Goal: Task Accomplishment & Management: Manage account settings

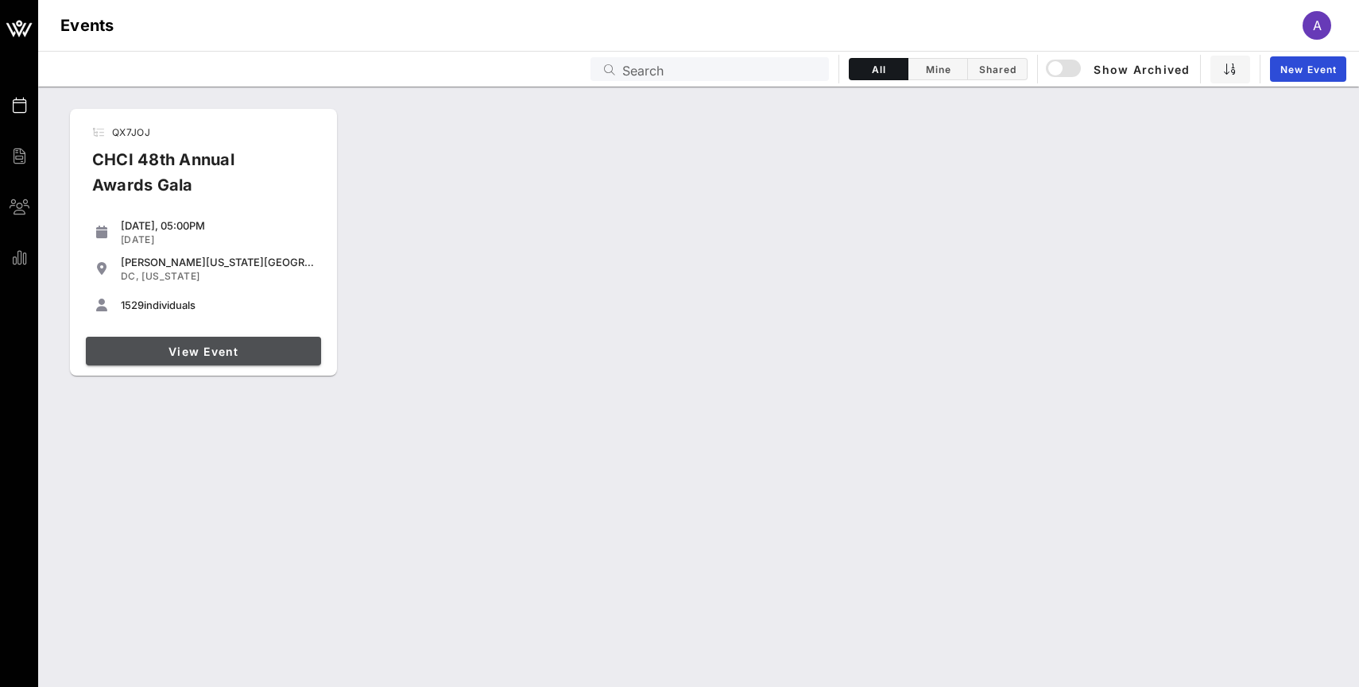
click at [210, 351] on span "View Event" at bounding box center [203, 352] width 223 height 14
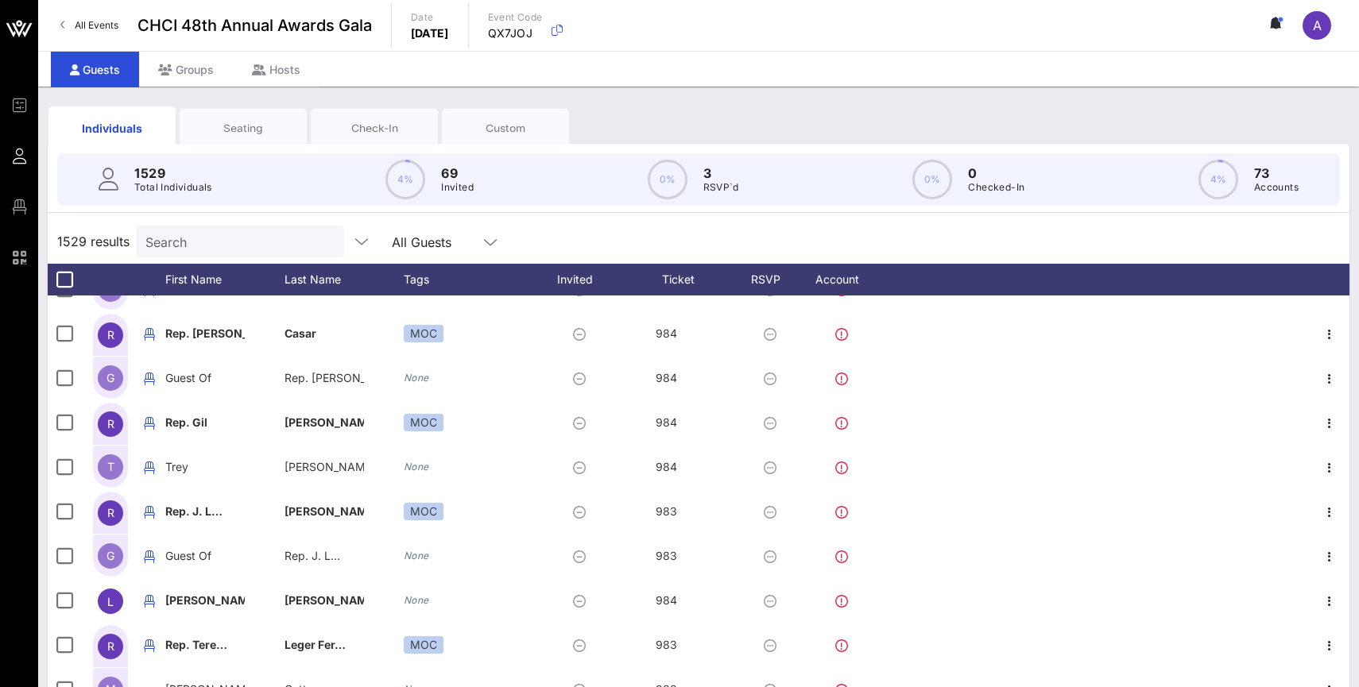
scroll to position [1714, 0]
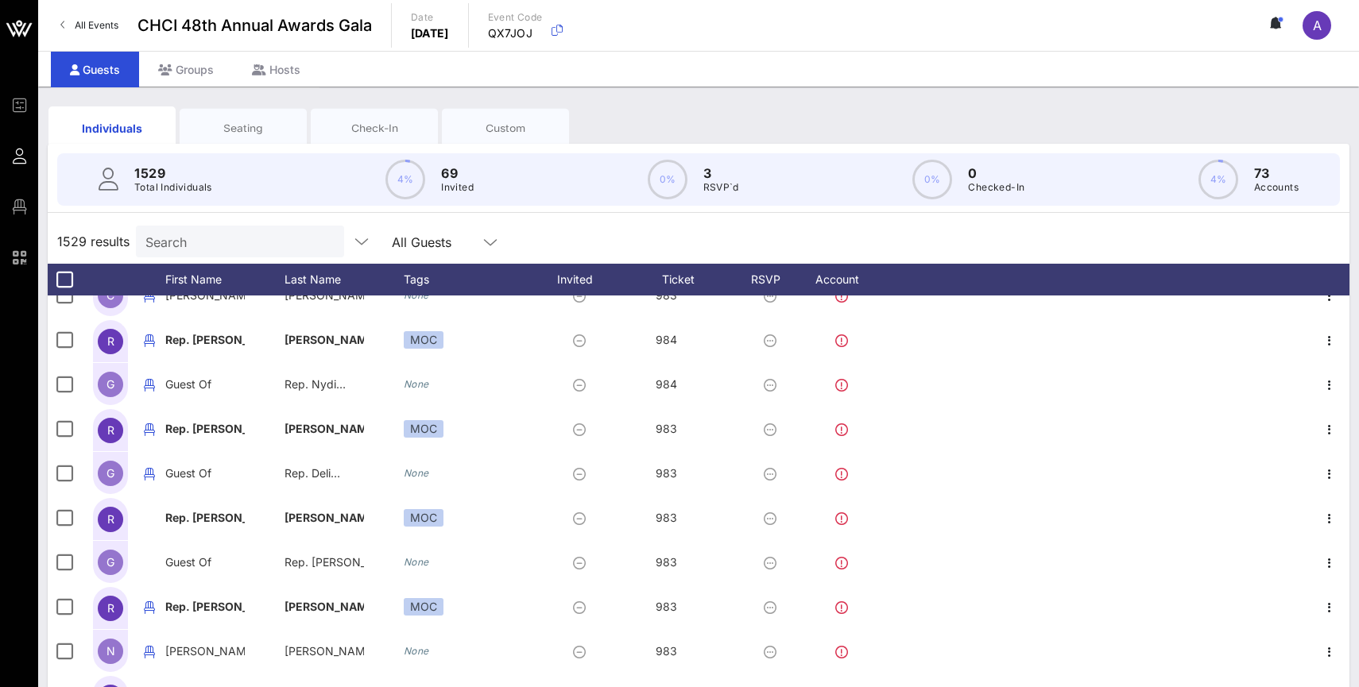
click at [392, 227] on div "All Guests" at bounding box center [446, 242] width 108 height 32
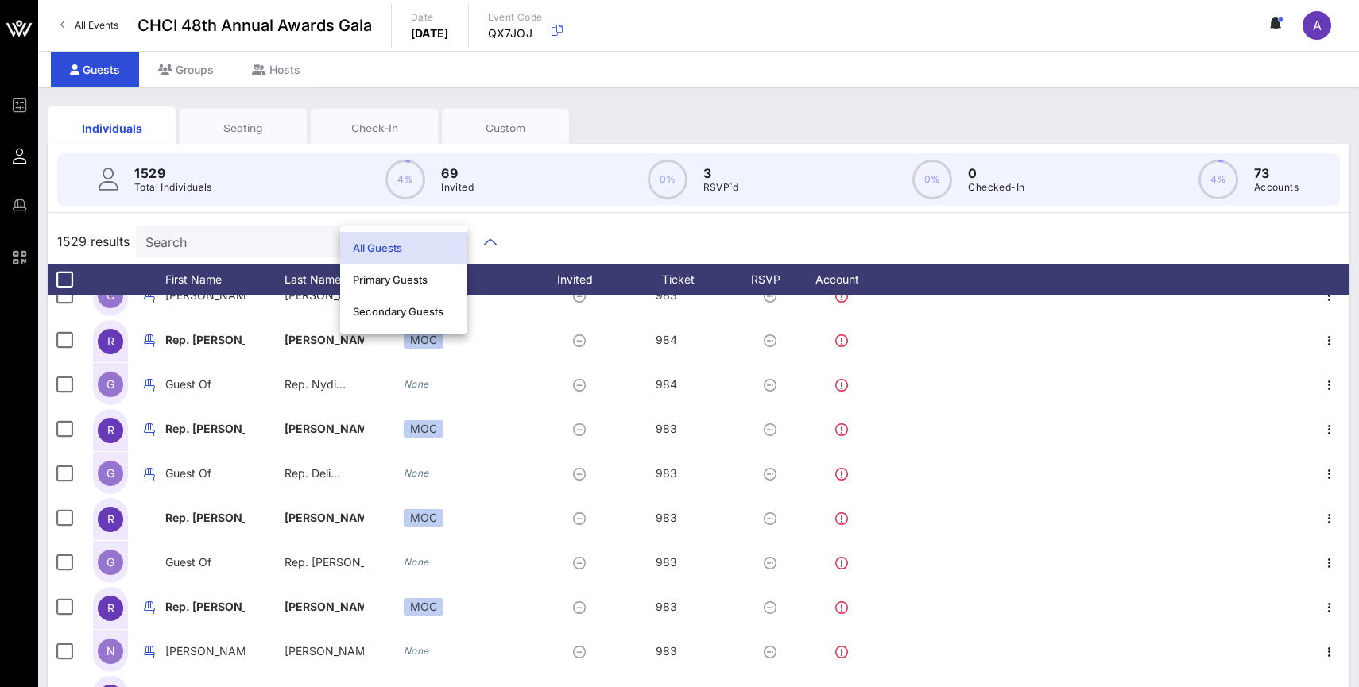
click at [590, 235] on div "1529 results Search All Guests" at bounding box center [699, 241] width 1302 height 45
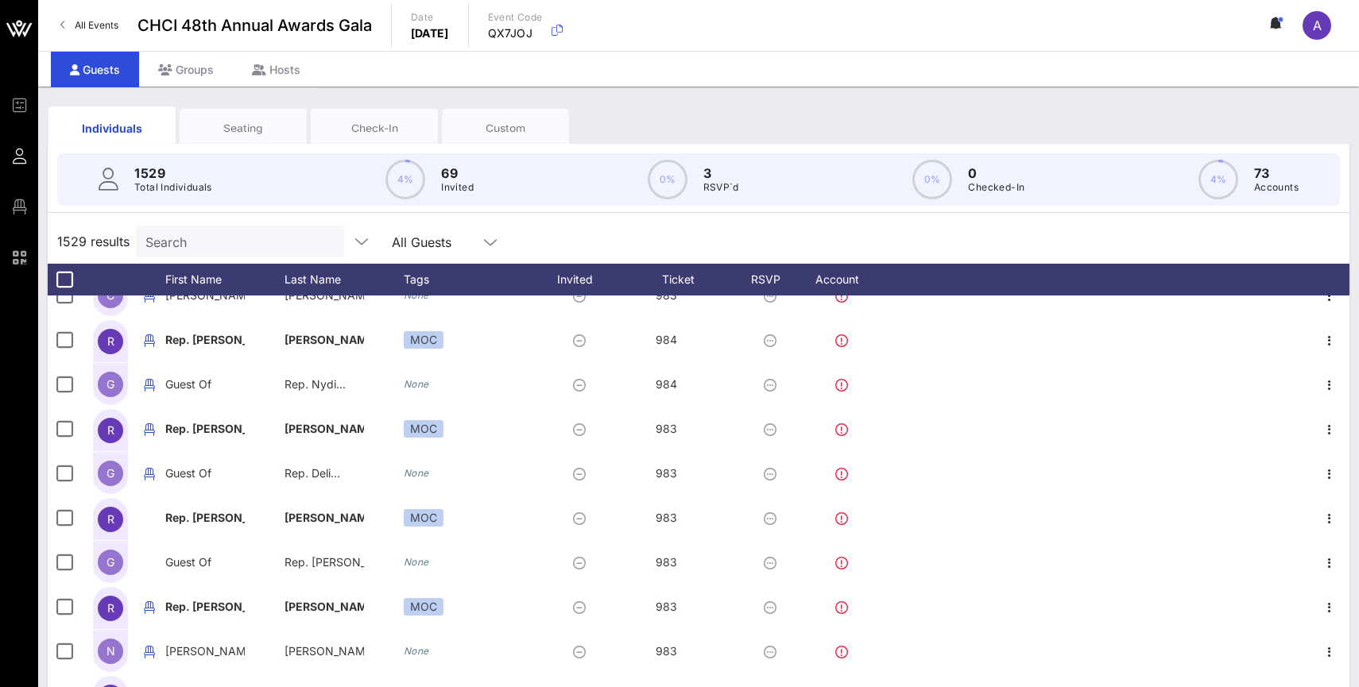
click at [254, 119] on div "Seating" at bounding box center [243, 128] width 127 height 40
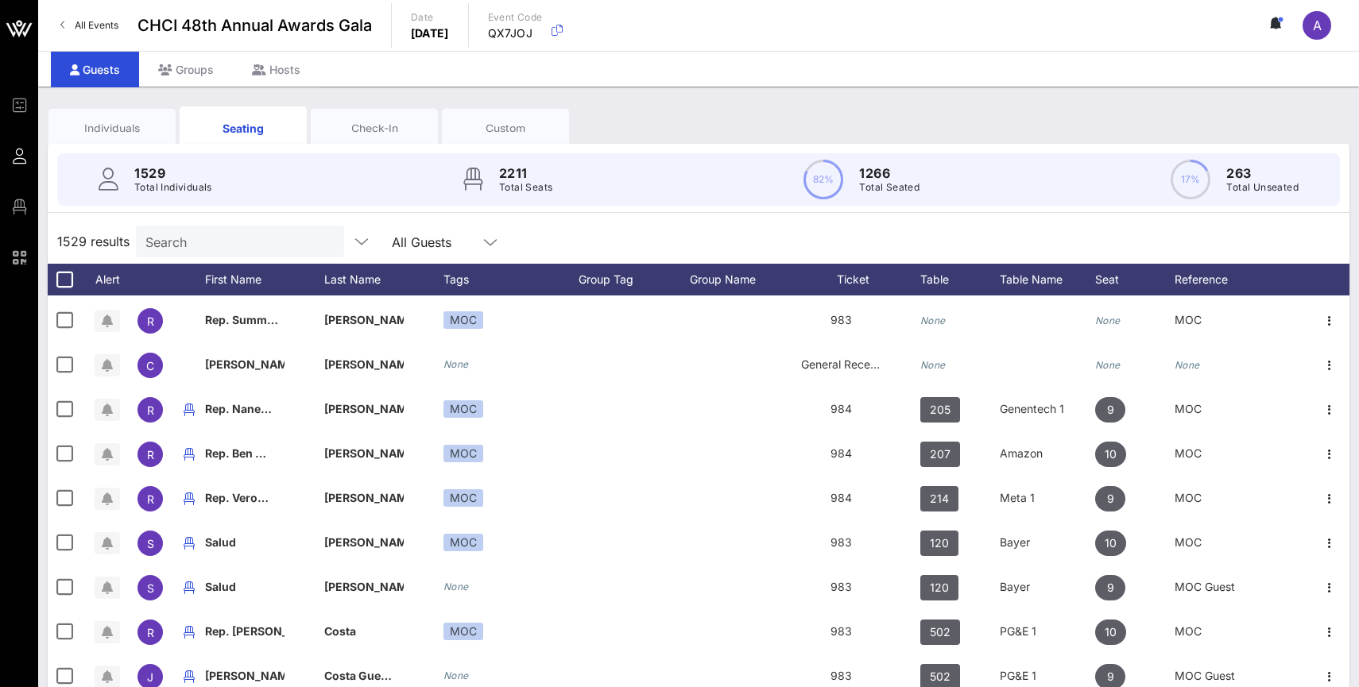
scroll to position [0, 0]
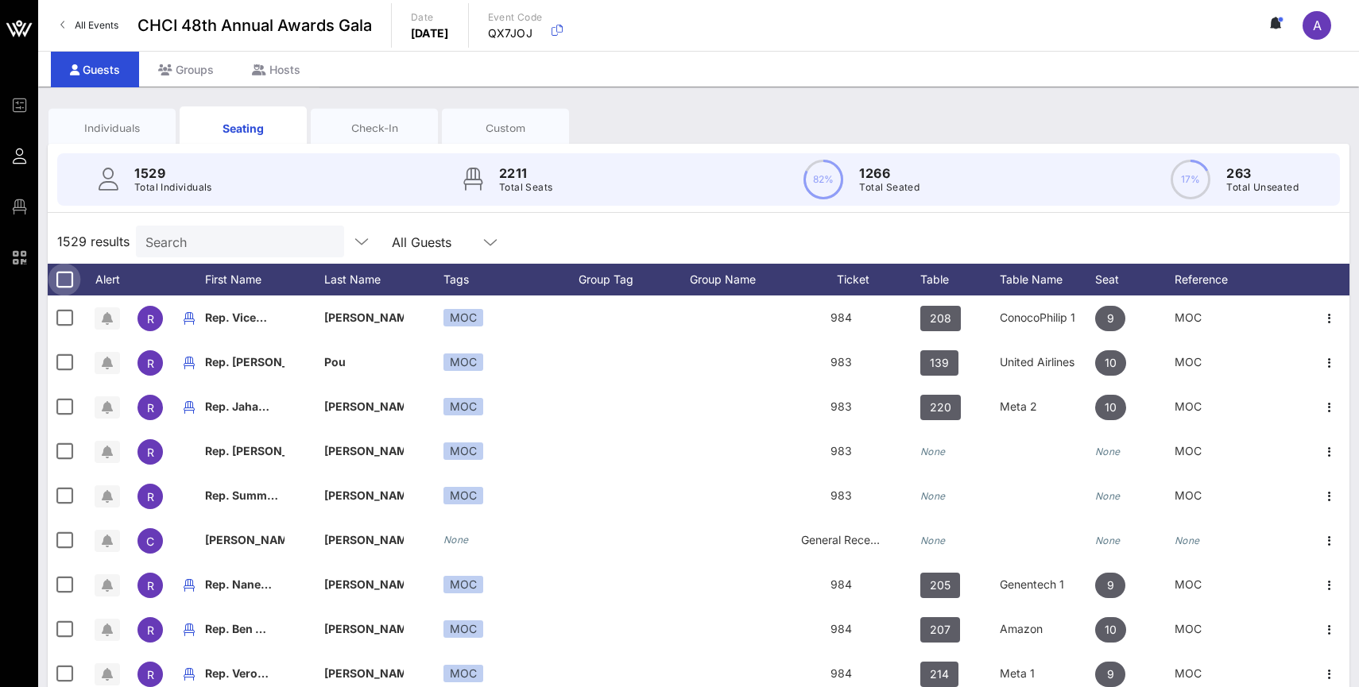
click at [64, 284] on div at bounding box center [64, 279] width 27 height 27
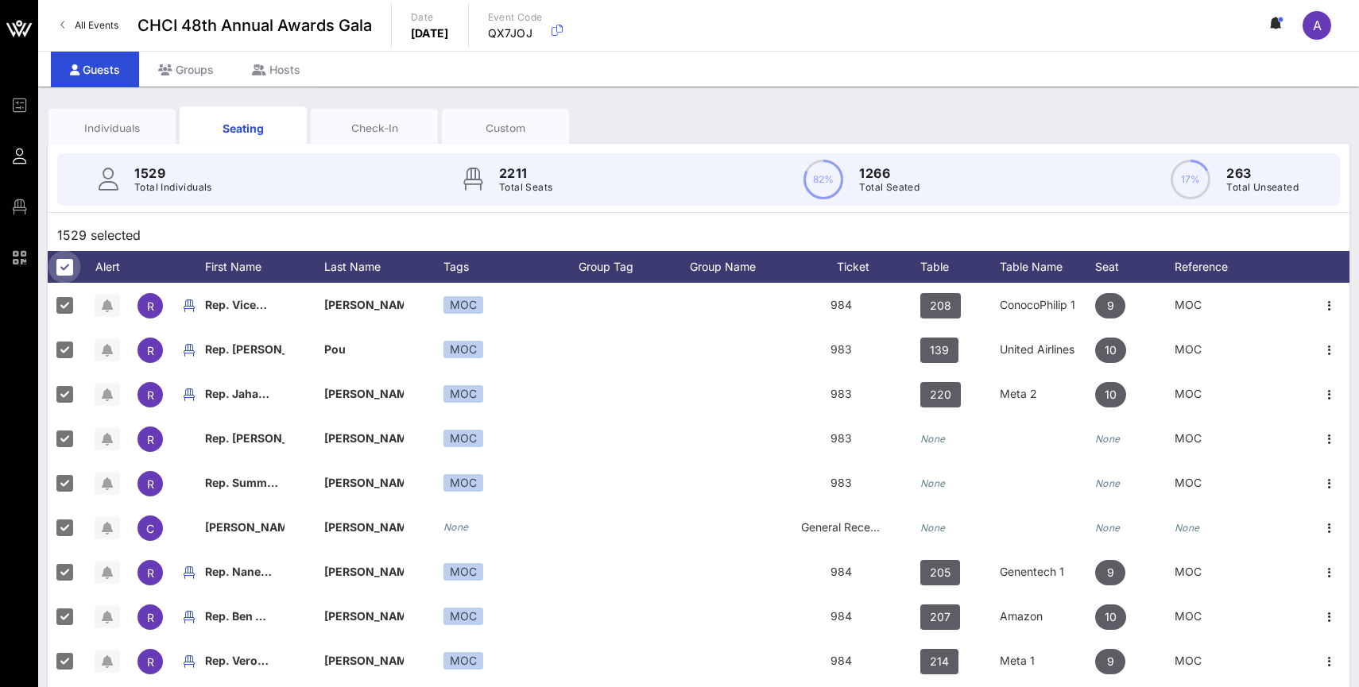
click at [65, 271] on div at bounding box center [64, 267] width 27 height 27
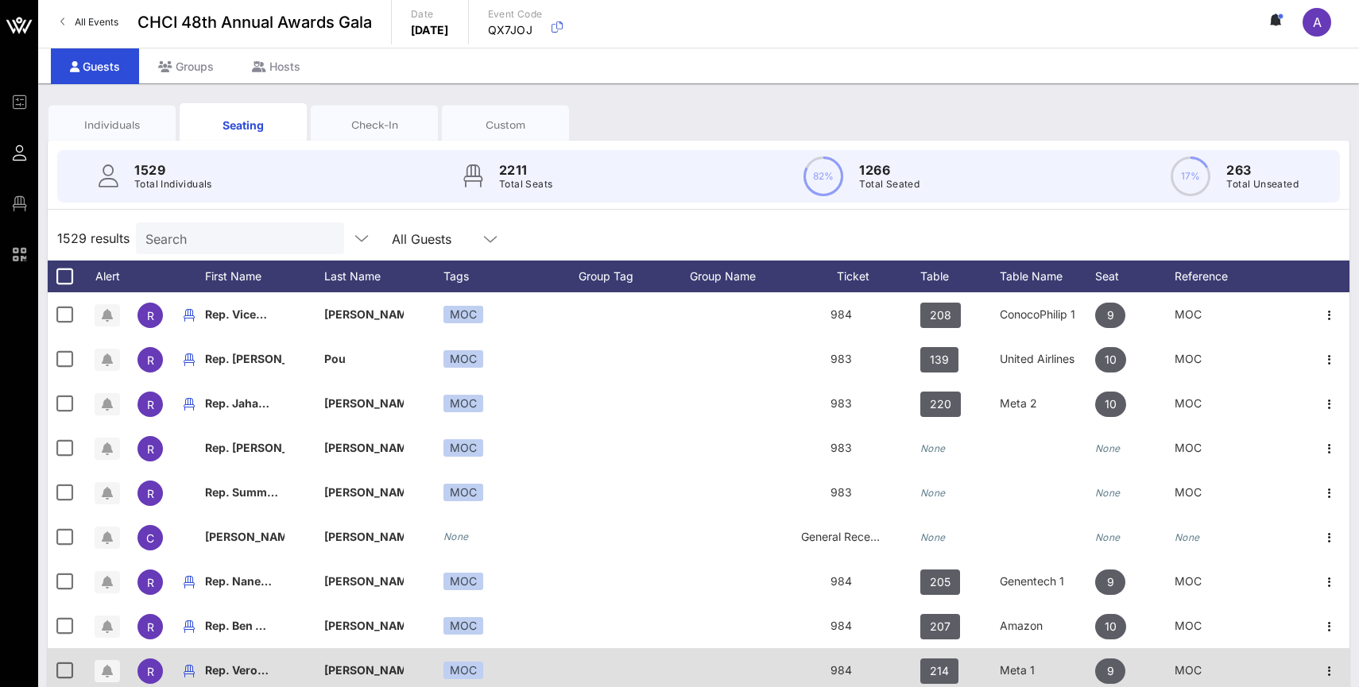
scroll to position [101, 0]
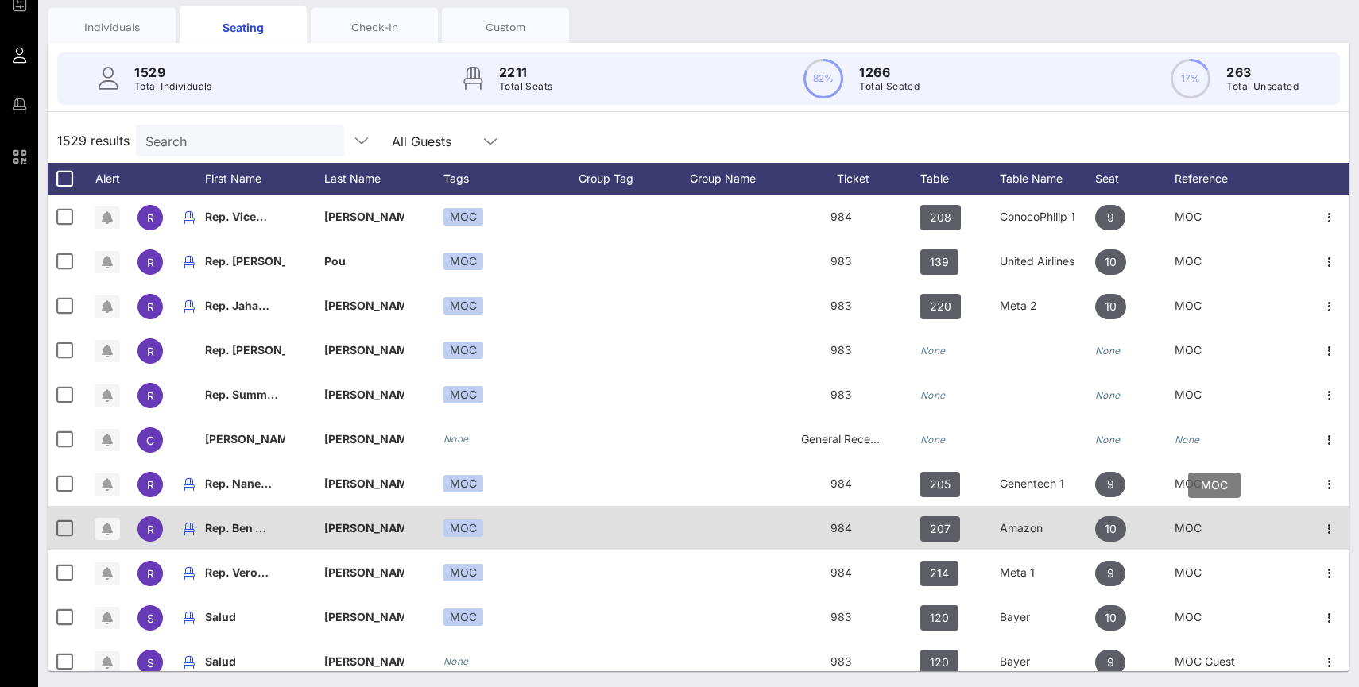
drag, startPoint x: 96, startPoint y: 277, endPoint x: 1190, endPoint y: 540, distance: 1125.0
click at [1190, 540] on div "1529 results Search All Guests Alert First Name Last Name Tags Group Tag Group …" at bounding box center [699, 394] width 1302 height 553
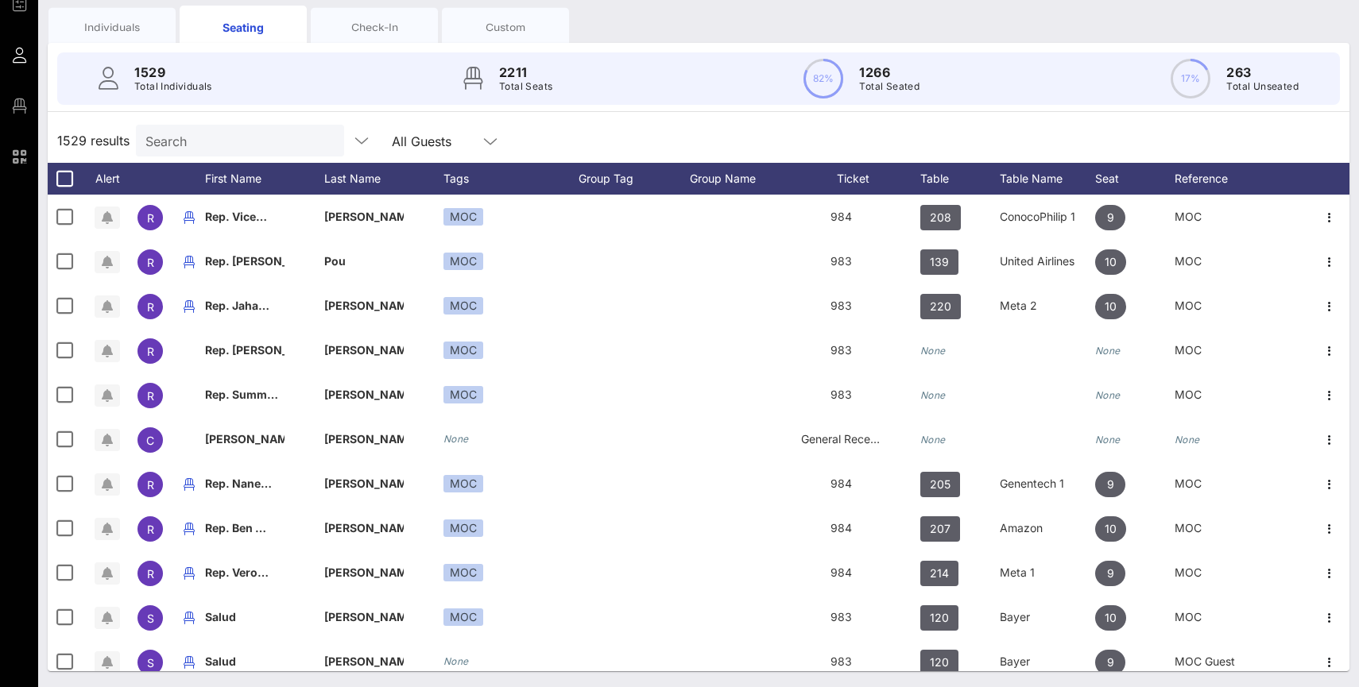
click at [1064, 125] on div "1529 results Search All Guests" at bounding box center [699, 140] width 1302 height 45
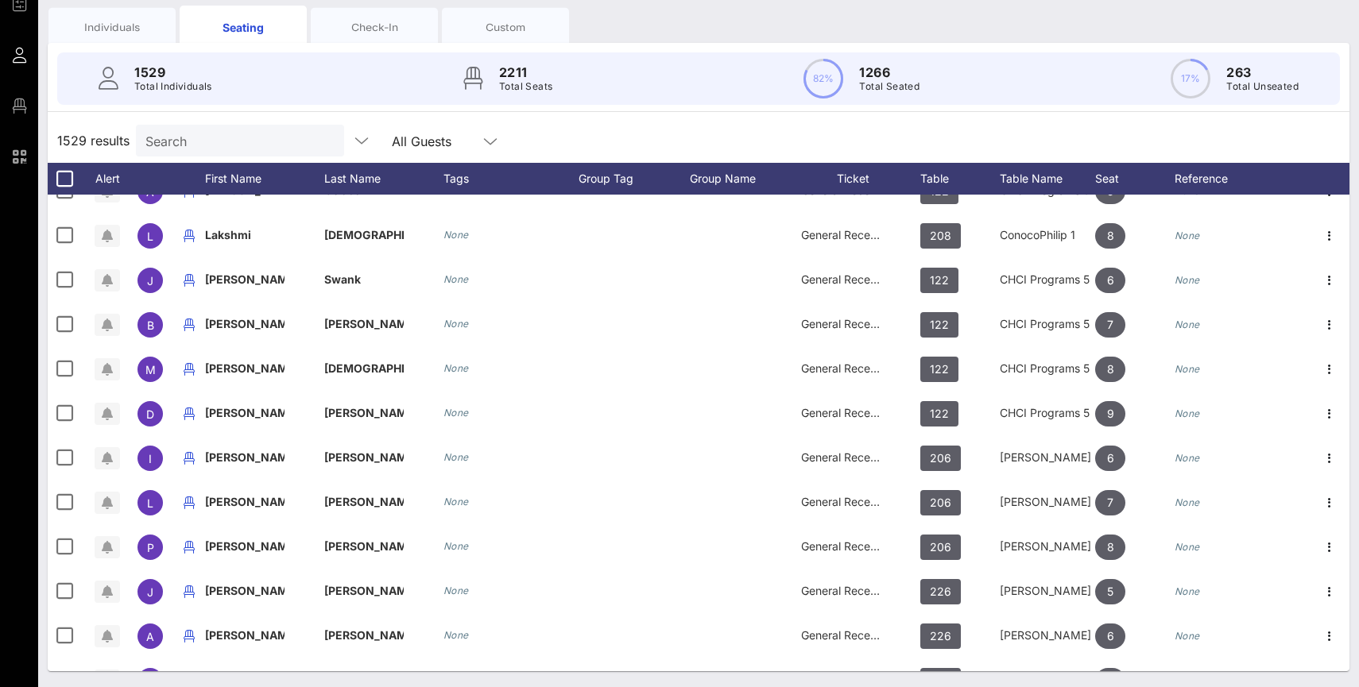
scroll to position [8887, 0]
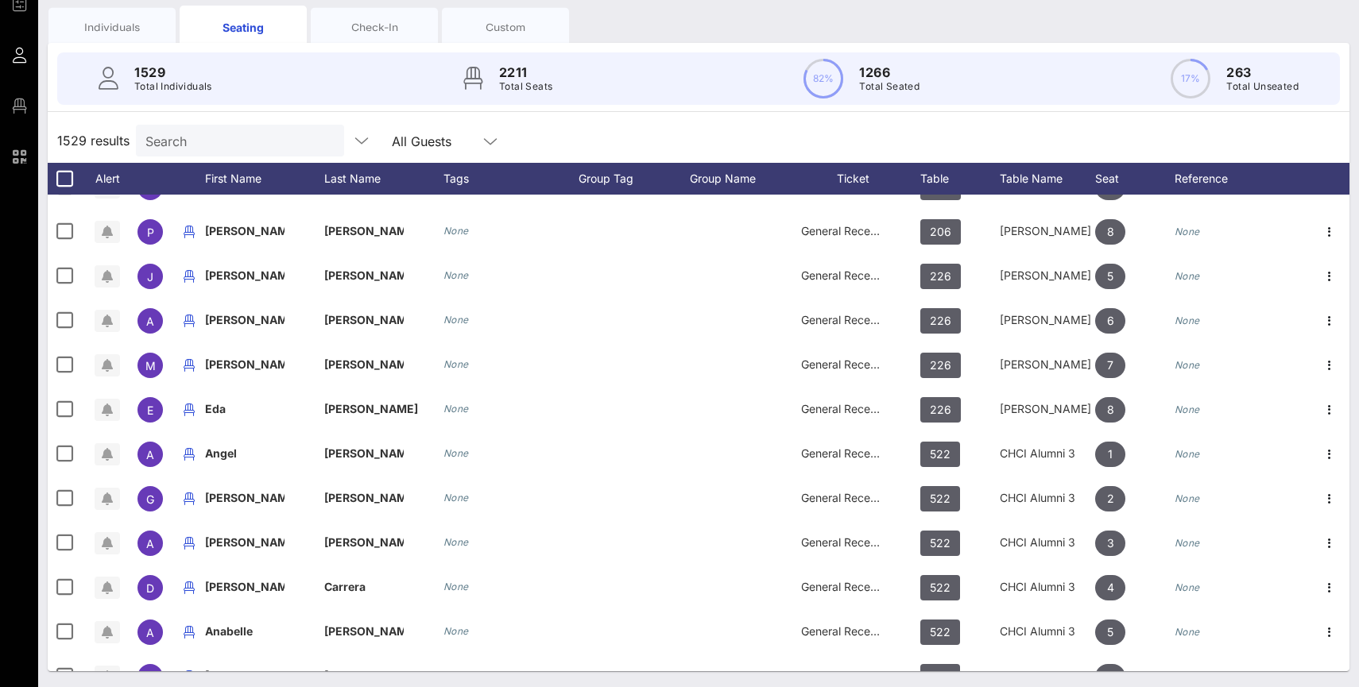
drag, startPoint x: 93, startPoint y: 179, endPoint x: 978, endPoint y: 490, distance: 938.6
click at [556, 493] on div "1529 results Search All Guests Alert First Name Last Name Tags Group Tag Group …" at bounding box center [699, 394] width 1302 height 553
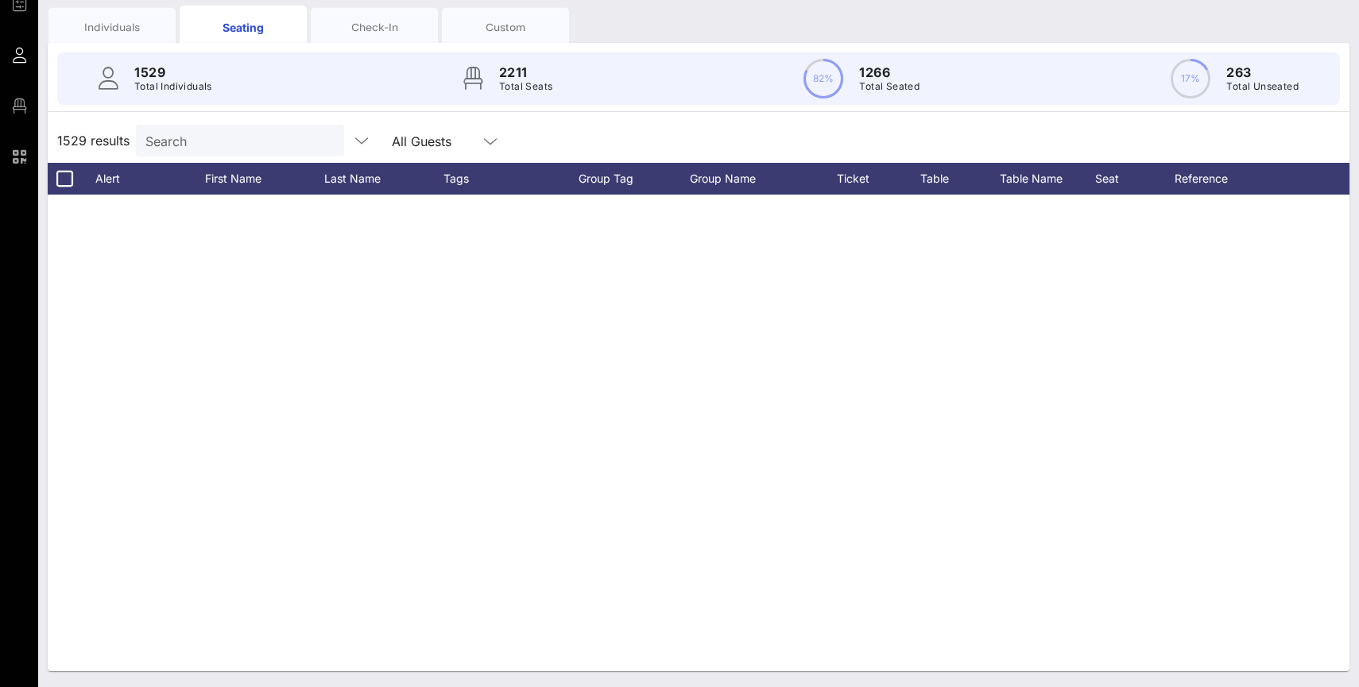
scroll to position [13004, 0]
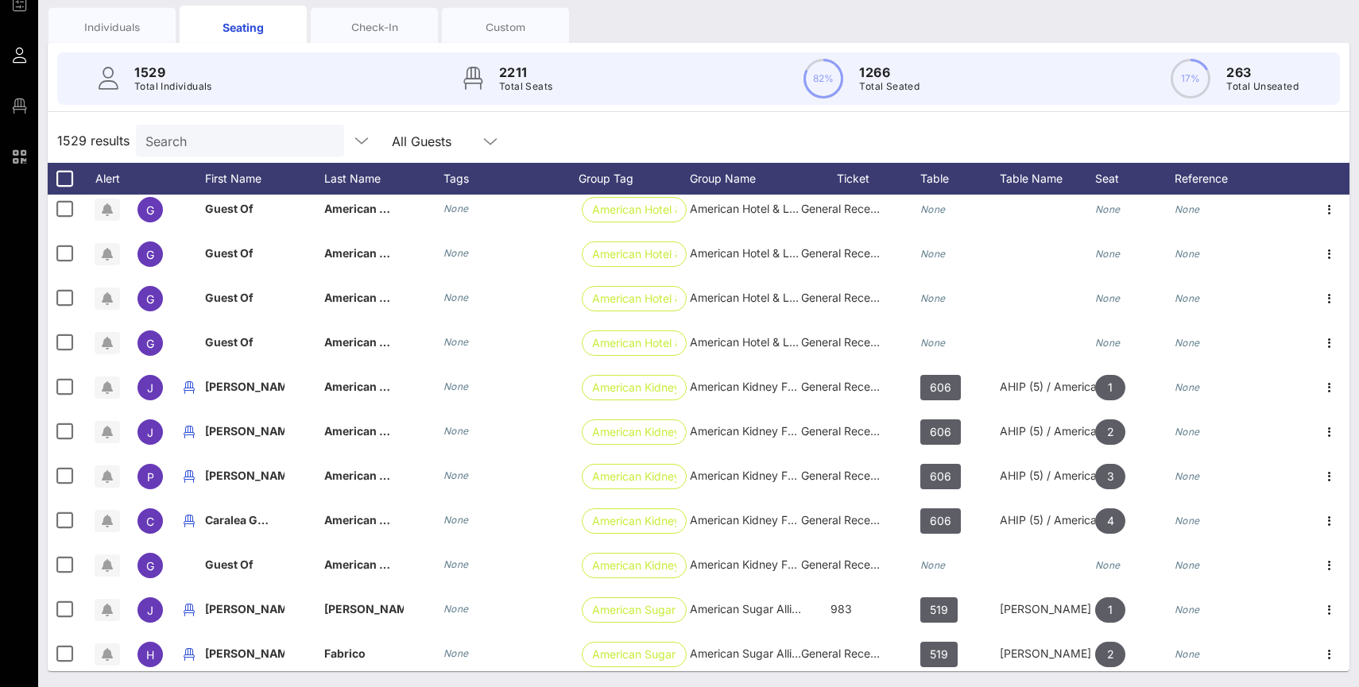
click at [1136, 127] on div "1529 results Search All Guests" at bounding box center [699, 140] width 1302 height 45
drag, startPoint x: 1136, startPoint y: 127, endPoint x: 1122, endPoint y: 137, distance: 17.0
click at [1135, 128] on div "1529 results Search All Guests" at bounding box center [699, 140] width 1302 height 45
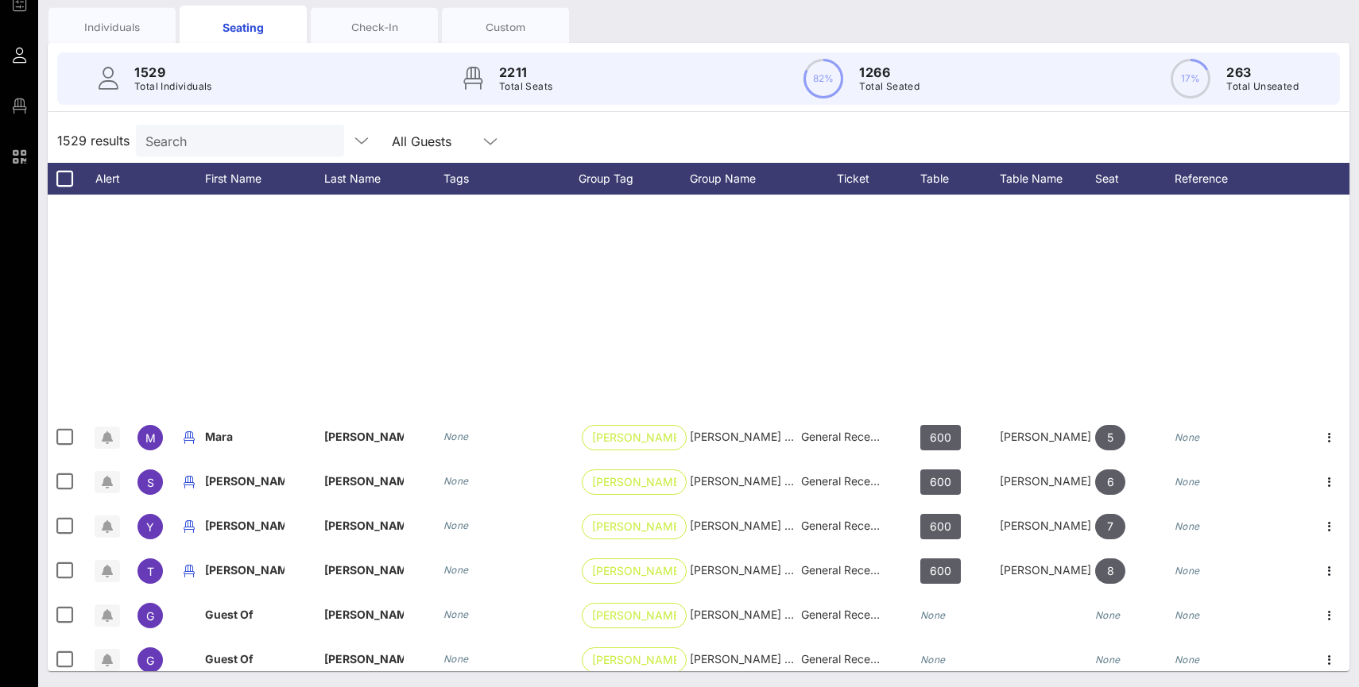
scroll to position [20930, 0]
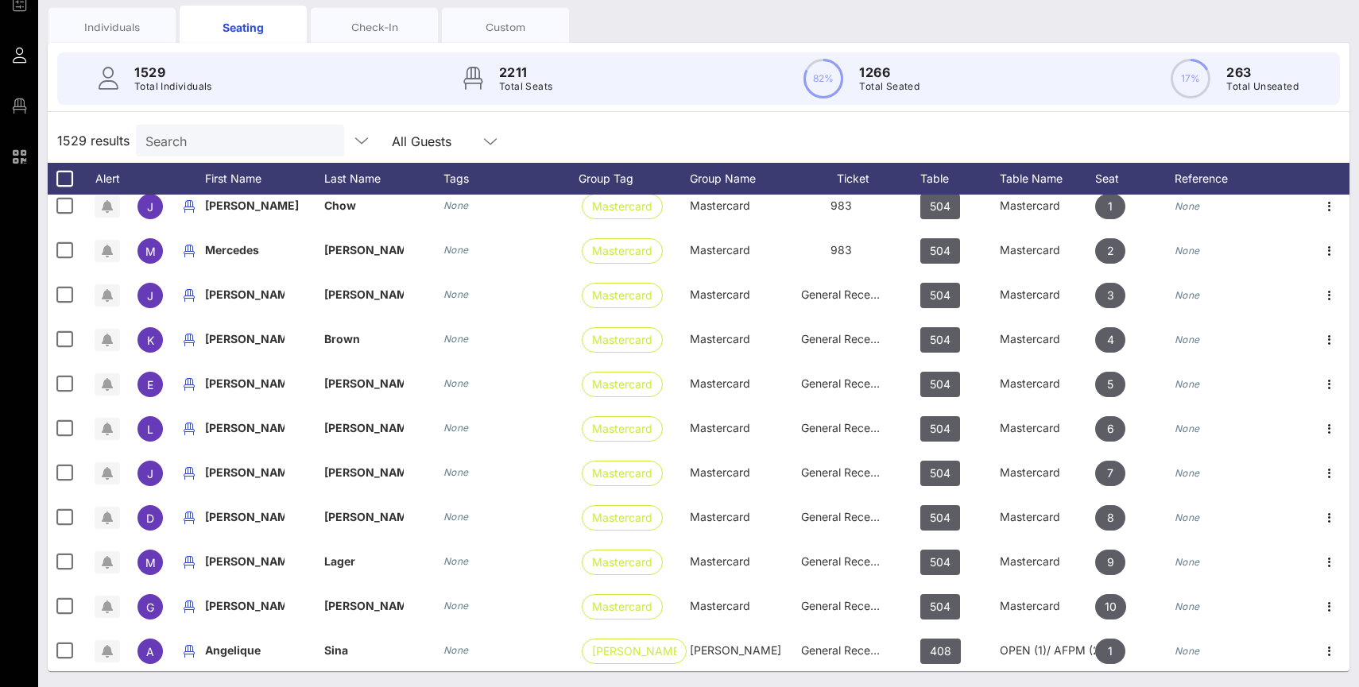
click at [582, 147] on div "1529 results Search All Guests" at bounding box center [699, 140] width 1302 height 45
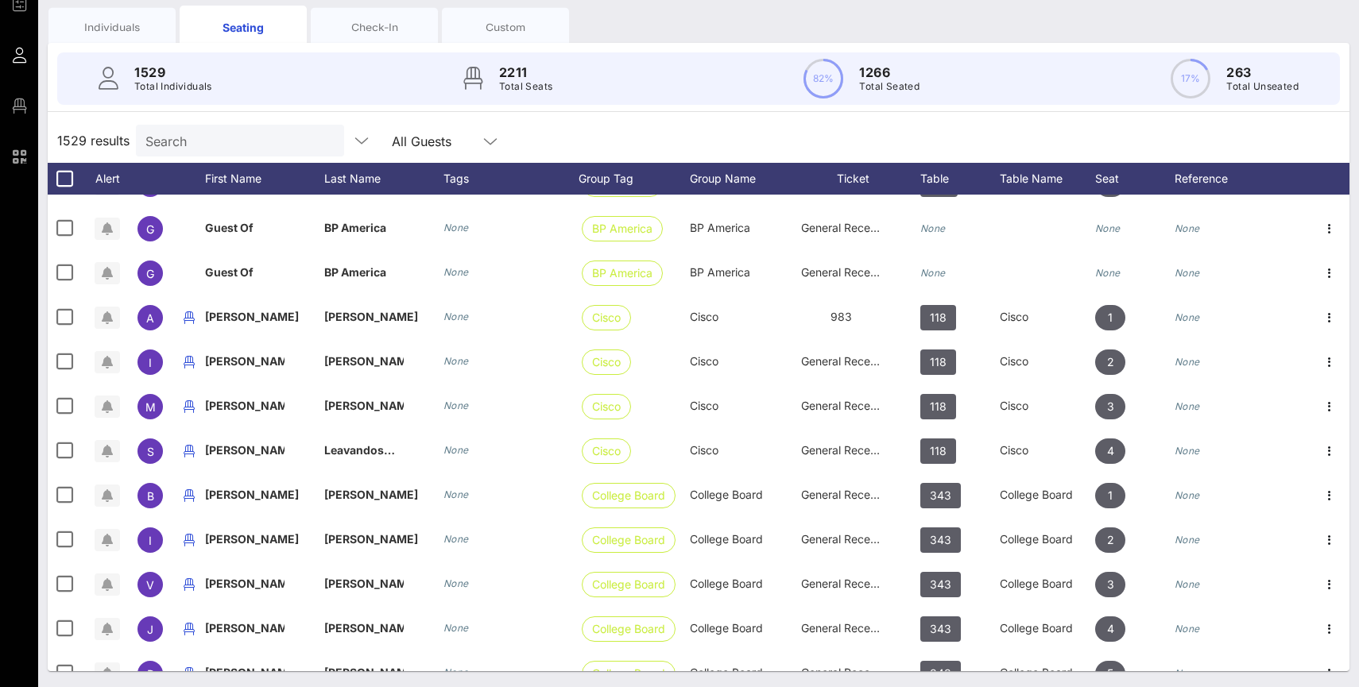
scroll to position [0, 0]
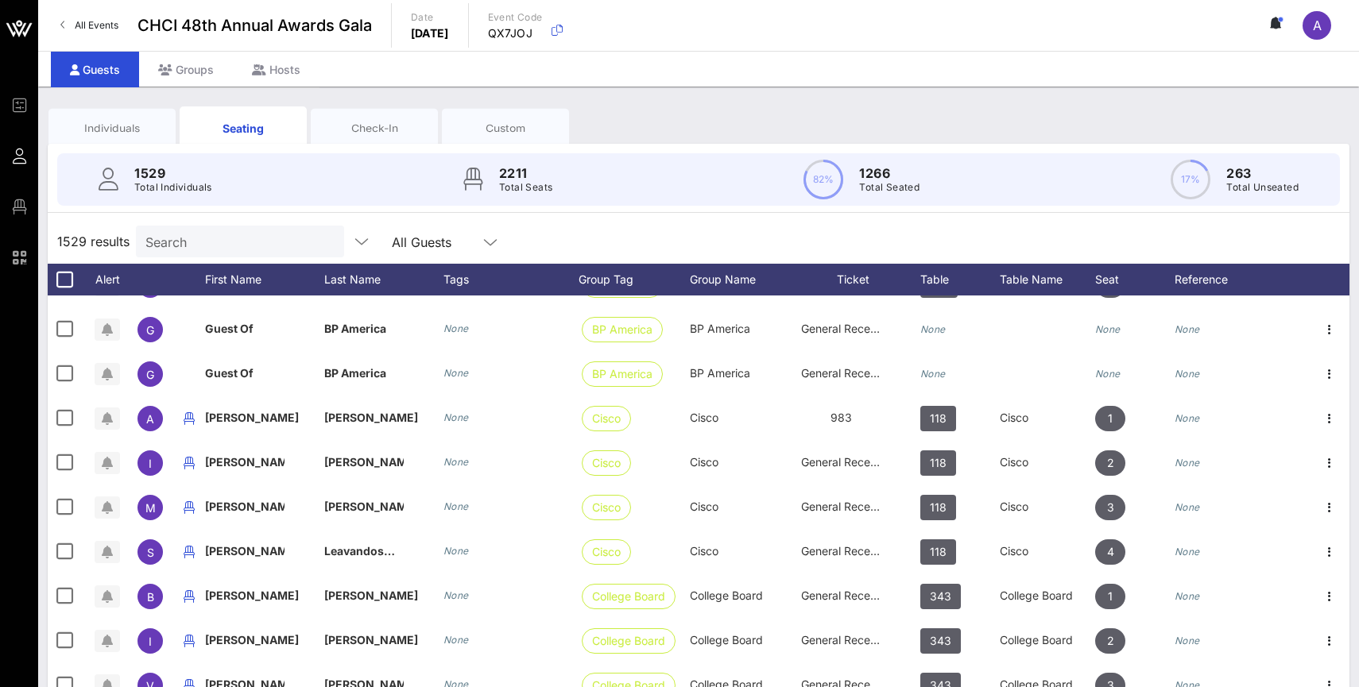
click at [1313, 25] on span "A" at bounding box center [1317, 25] width 9 height 16
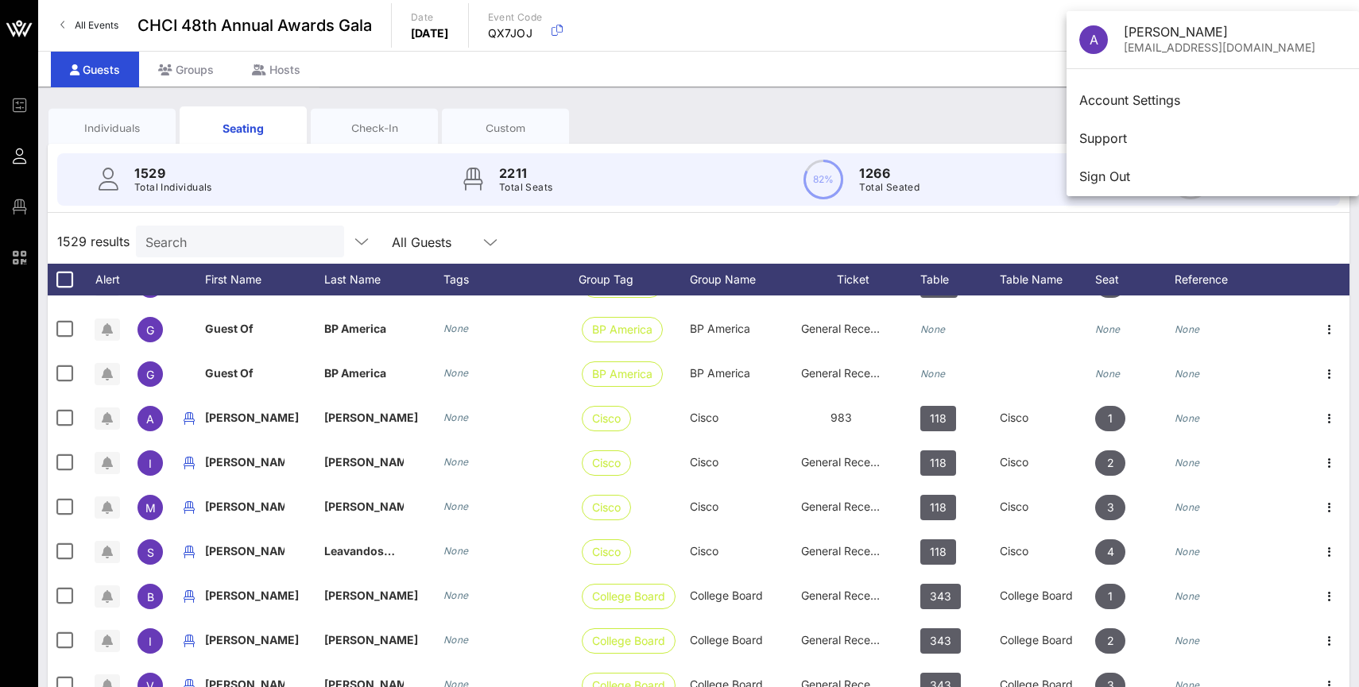
click at [310, 184] on div "1529 Total Individuals 2211 Total Seats 82% 1266 Total Seated 17% 263 Total Uns…" at bounding box center [698, 179] width 1283 height 52
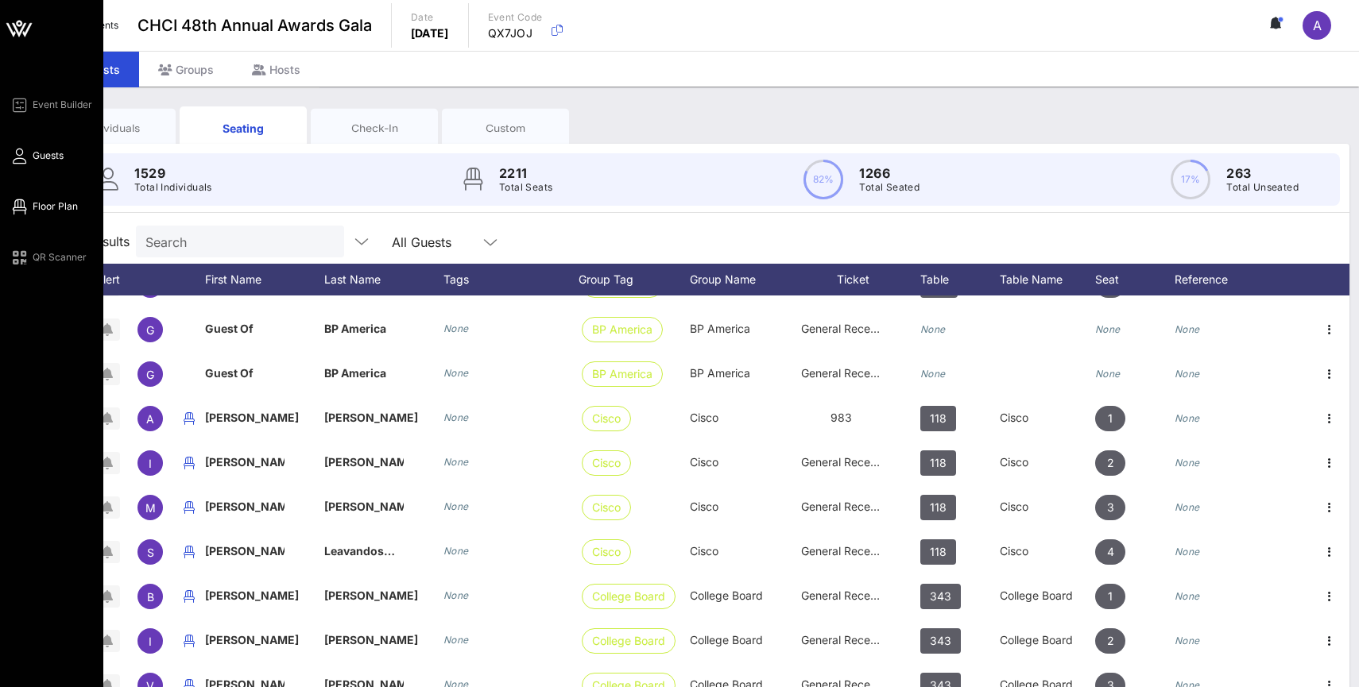
click at [22, 208] on icon at bounding box center [20, 207] width 20 height 2
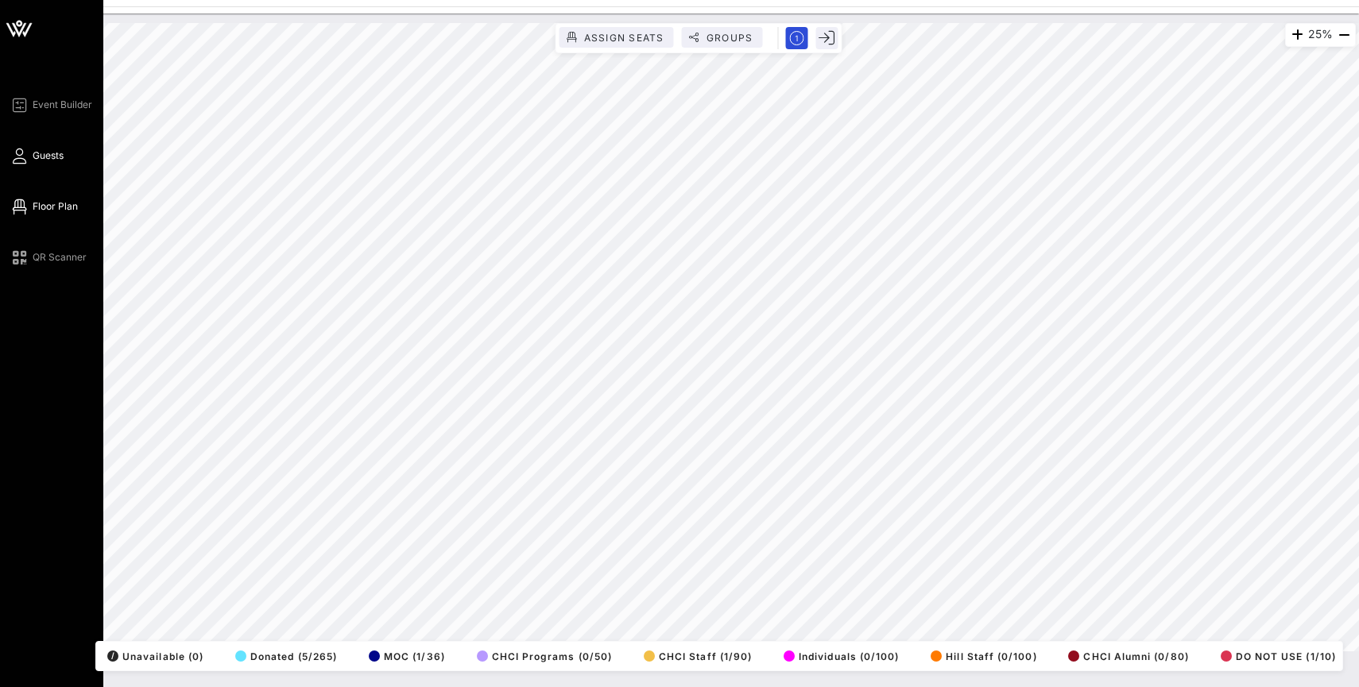
click at [27, 152] on link "Guests" at bounding box center [37, 155] width 54 height 19
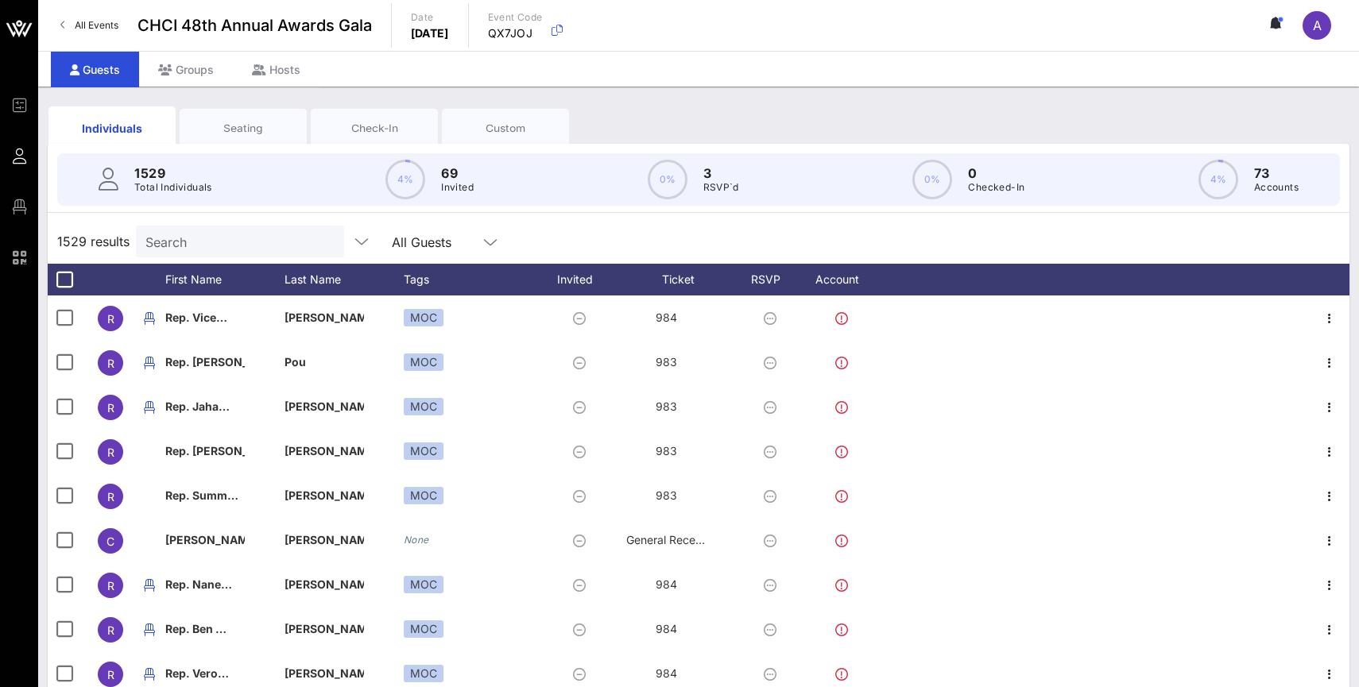
click at [458, 242] on input "text" at bounding box center [468, 241] width 20 height 21
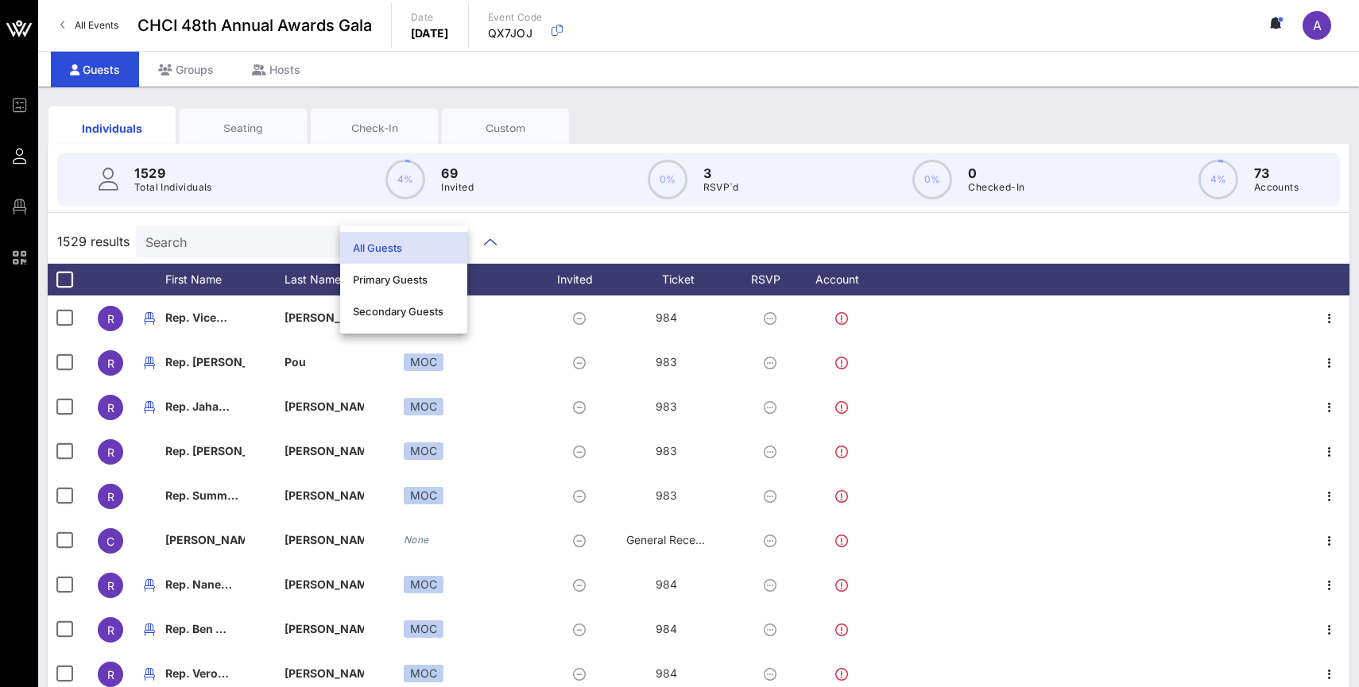
click at [615, 242] on div "1529 results Search All Guests" at bounding box center [699, 241] width 1302 height 45
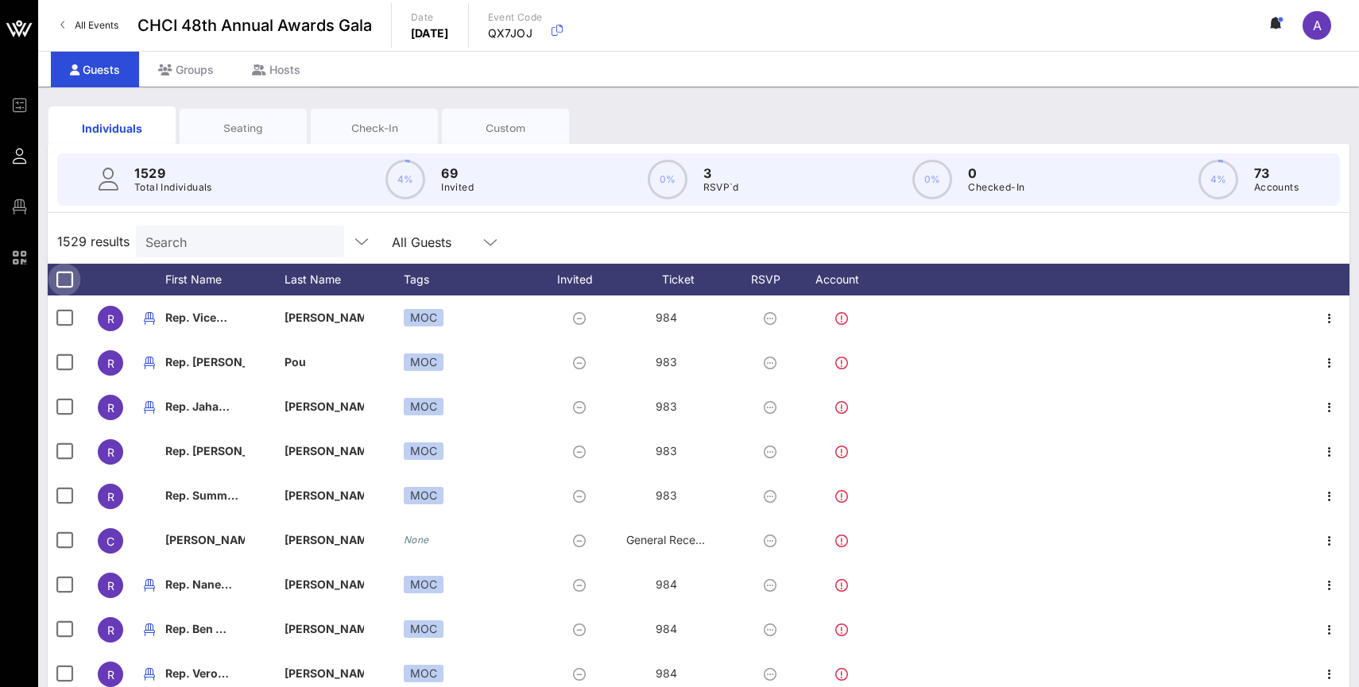
click at [66, 275] on div at bounding box center [64, 279] width 27 height 27
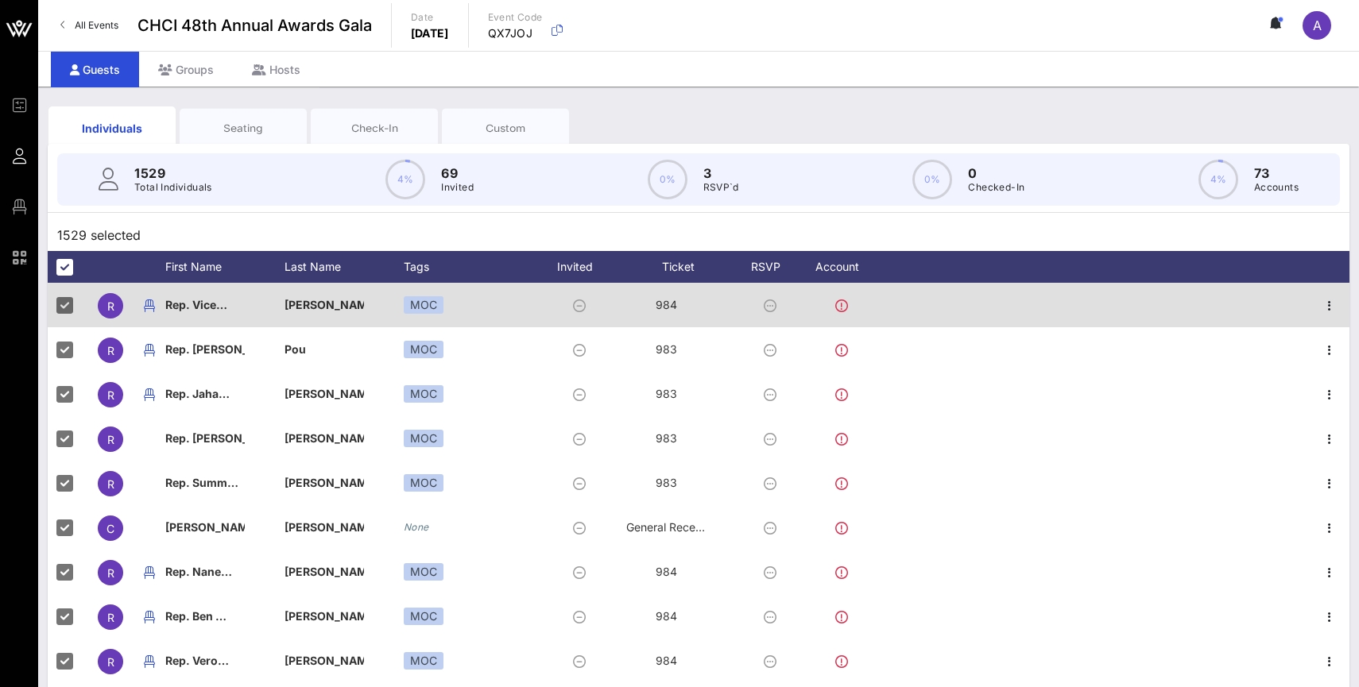
click at [773, 305] on icon at bounding box center [770, 306] width 13 height 13
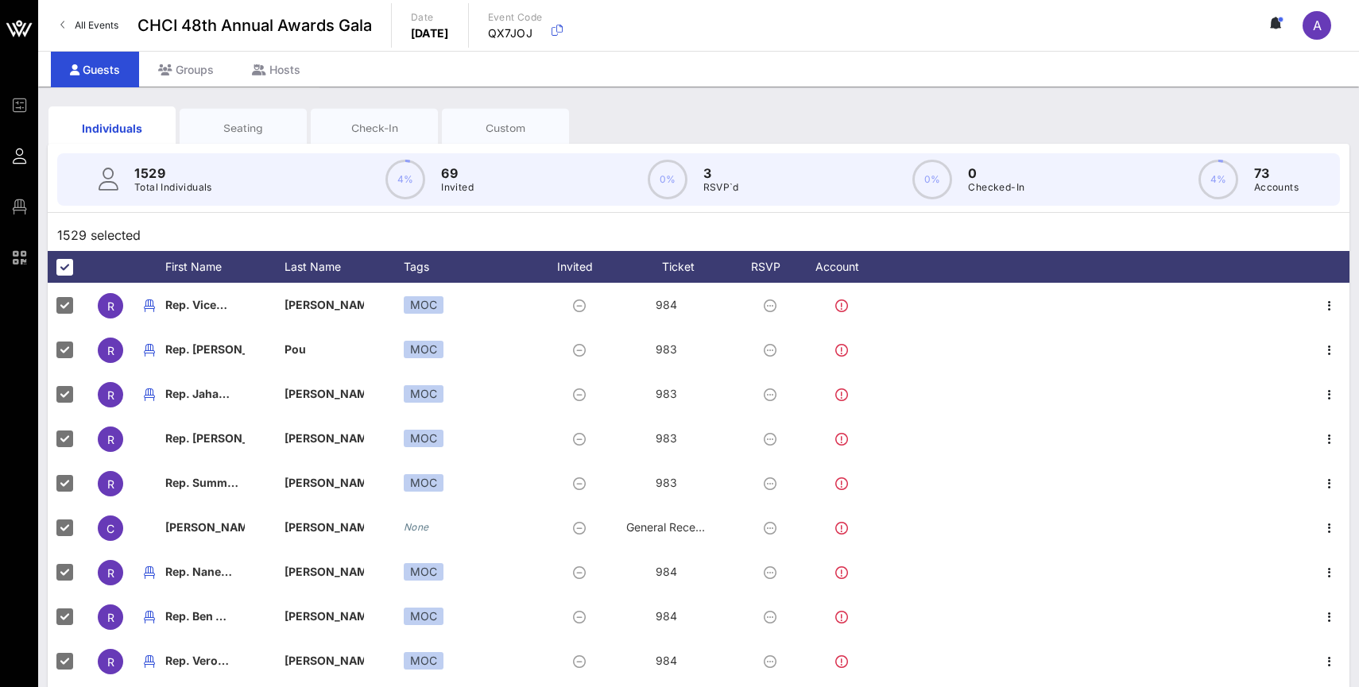
click at [519, 131] on div "Custom" at bounding box center [505, 128] width 103 height 15
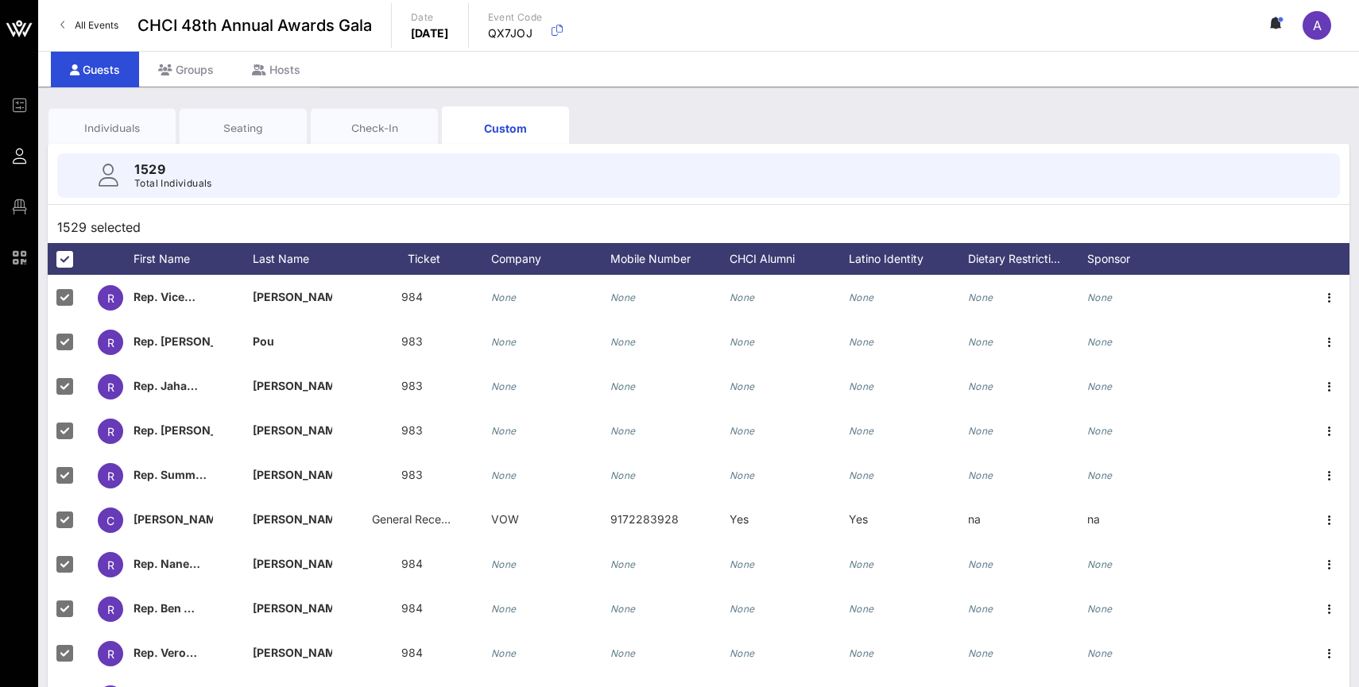
click at [408, 126] on div "Check-In" at bounding box center [374, 128] width 103 height 15
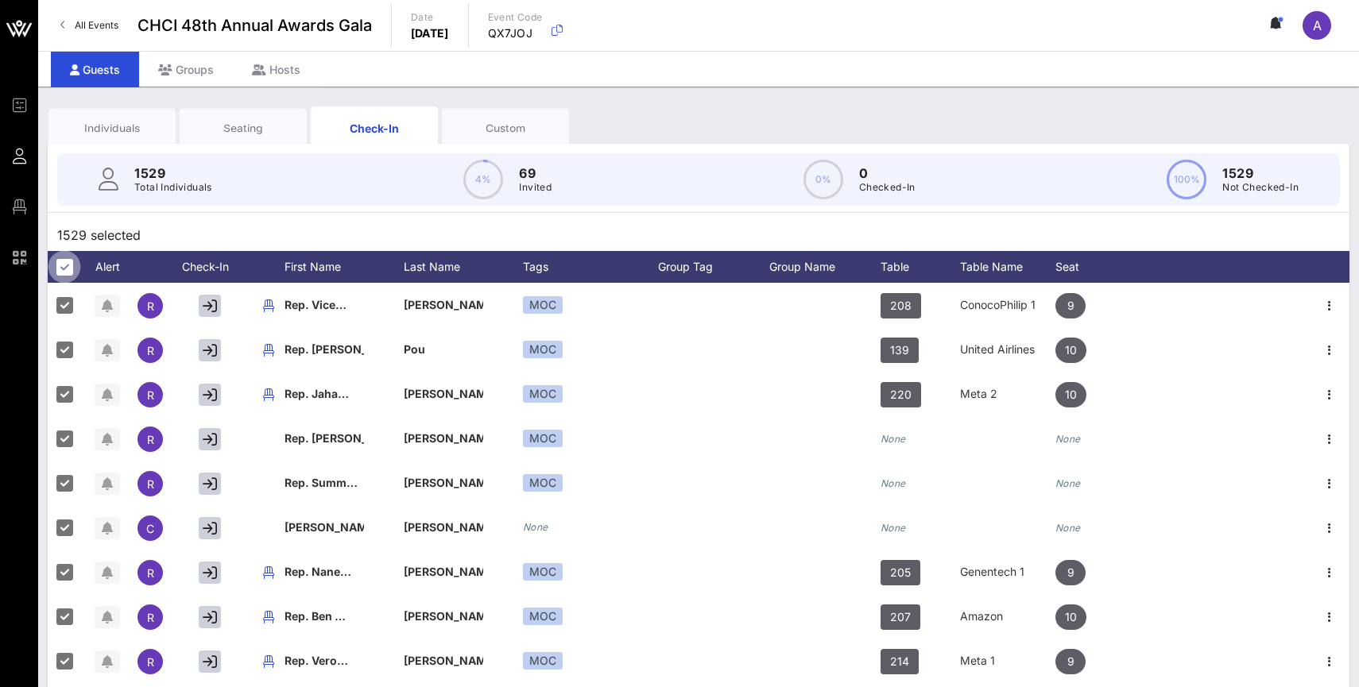
click at [57, 264] on div at bounding box center [64, 267] width 27 height 27
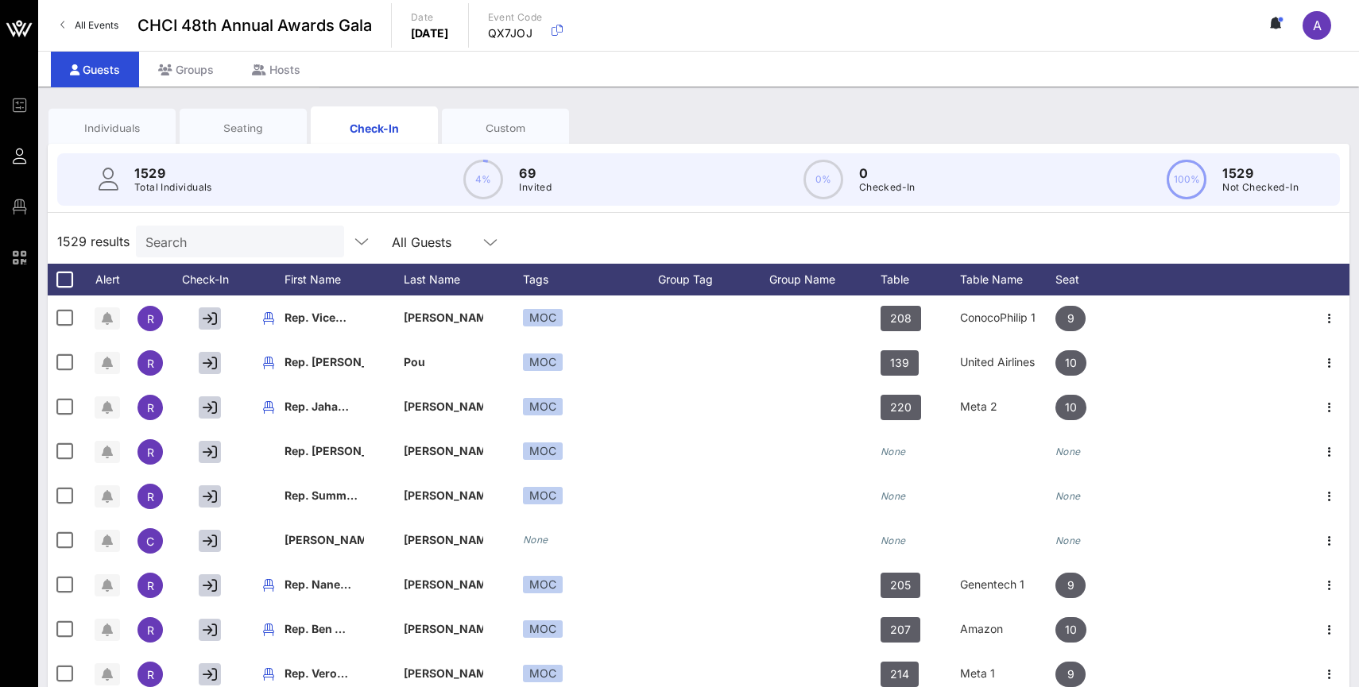
click at [392, 242] on div "All Guests" at bounding box center [422, 242] width 60 height 14
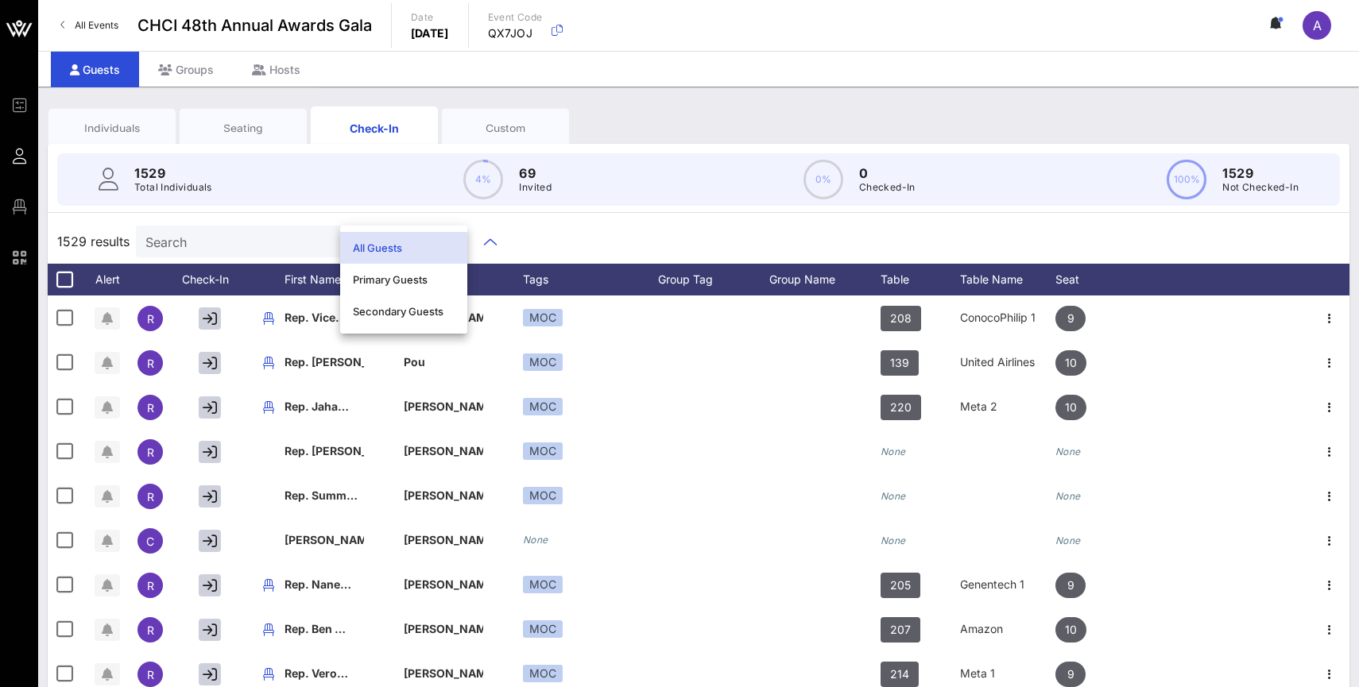
click at [608, 247] on div "1529 results Search All Guests" at bounding box center [699, 241] width 1302 height 45
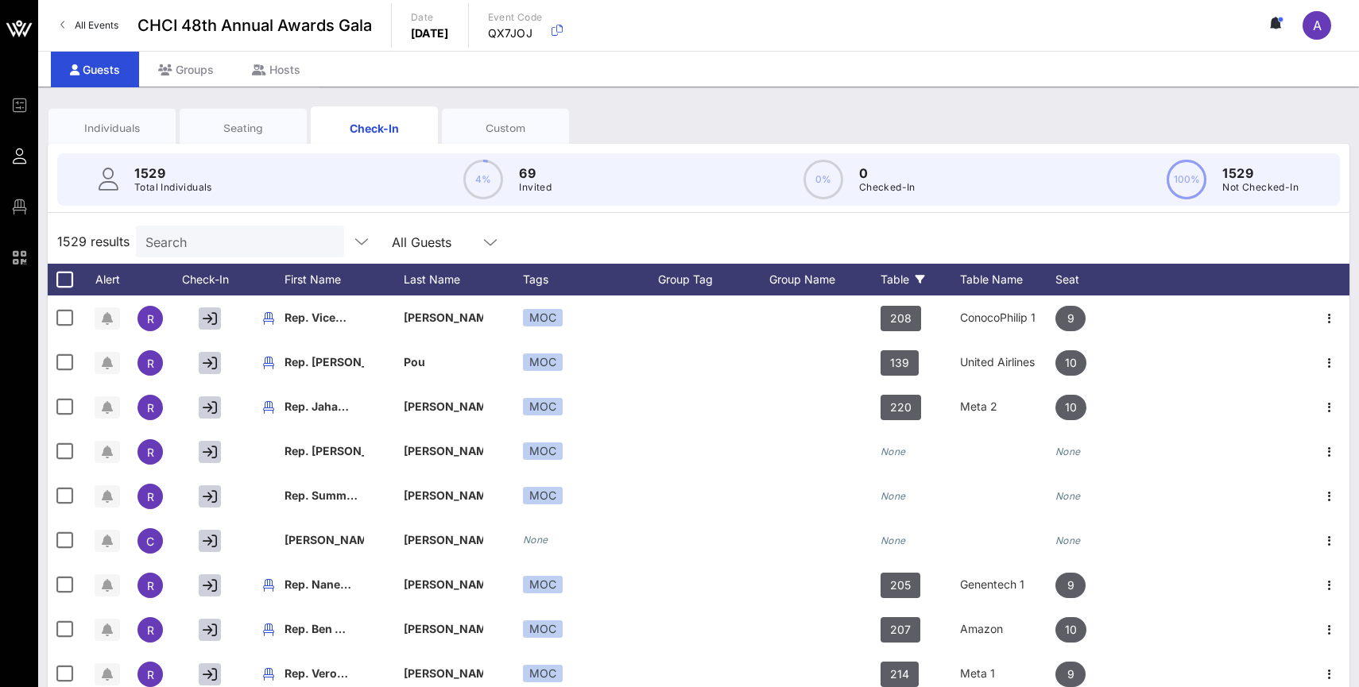
click at [911, 277] on div "Table" at bounding box center [920, 280] width 79 height 32
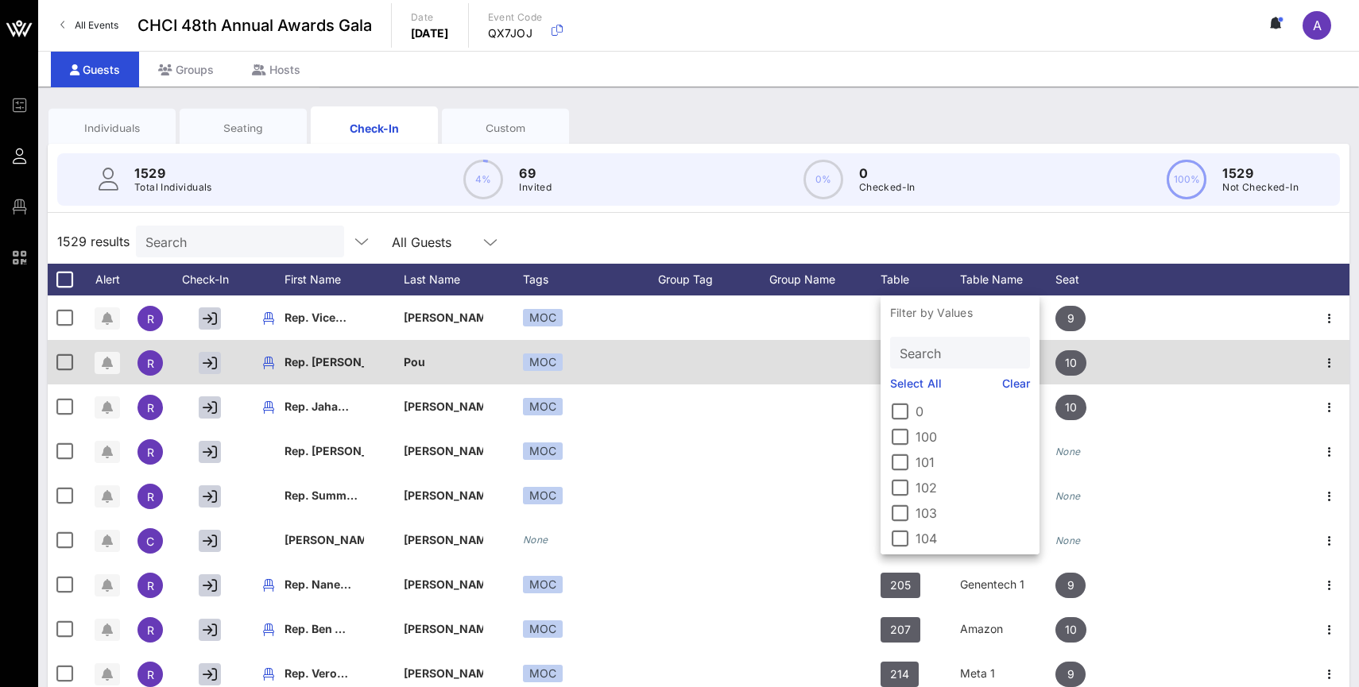
click at [818, 358] on div at bounding box center [824, 362] width 111 height 45
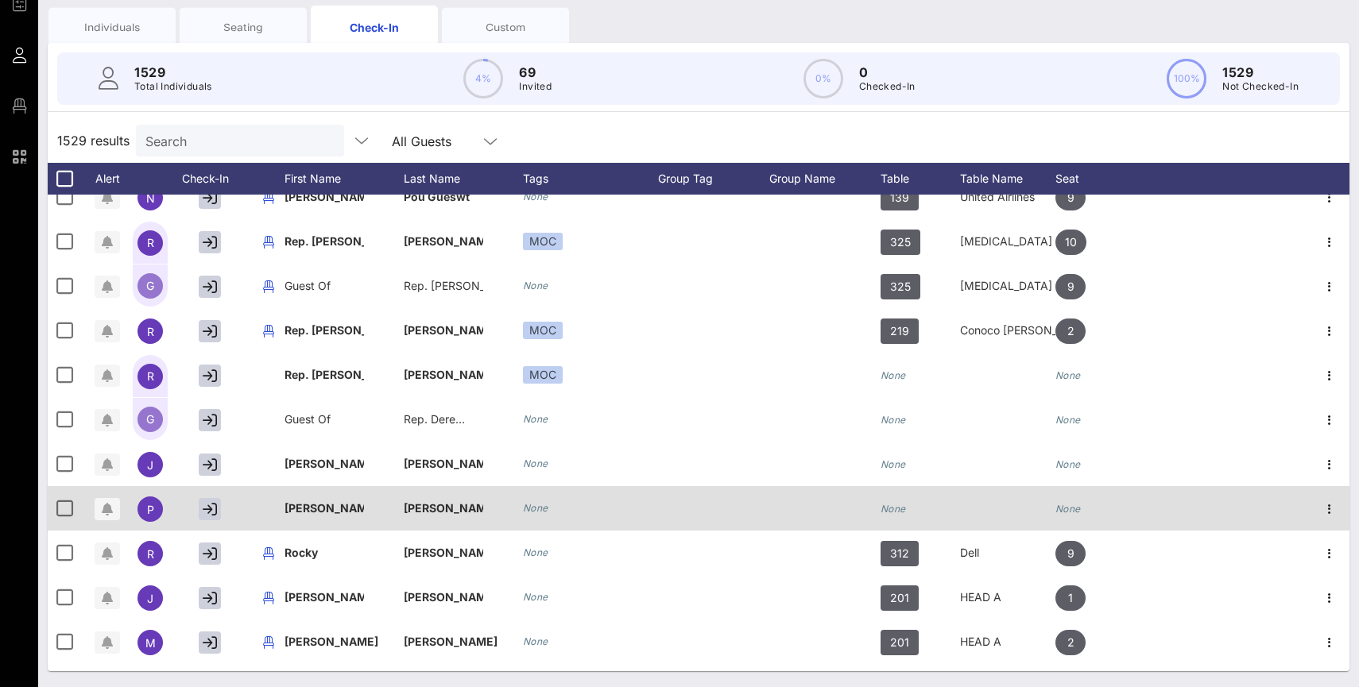
scroll to position [3581, 0]
drag, startPoint x: 95, startPoint y: 280, endPoint x: 1109, endPoint y: 505, distance: 1038.2
click at [1109, 505] on div "1529 results Search All Guests Alert Check-In First Name Last Name Tags Group T…" at bounding box center [699, 394] width 1302 height 553
copy div "Lorem Ipsum-Do Sitam Cons Adip Elit Sedd Eiusm Tem Incid Utla Etdol Magna Aliq …"
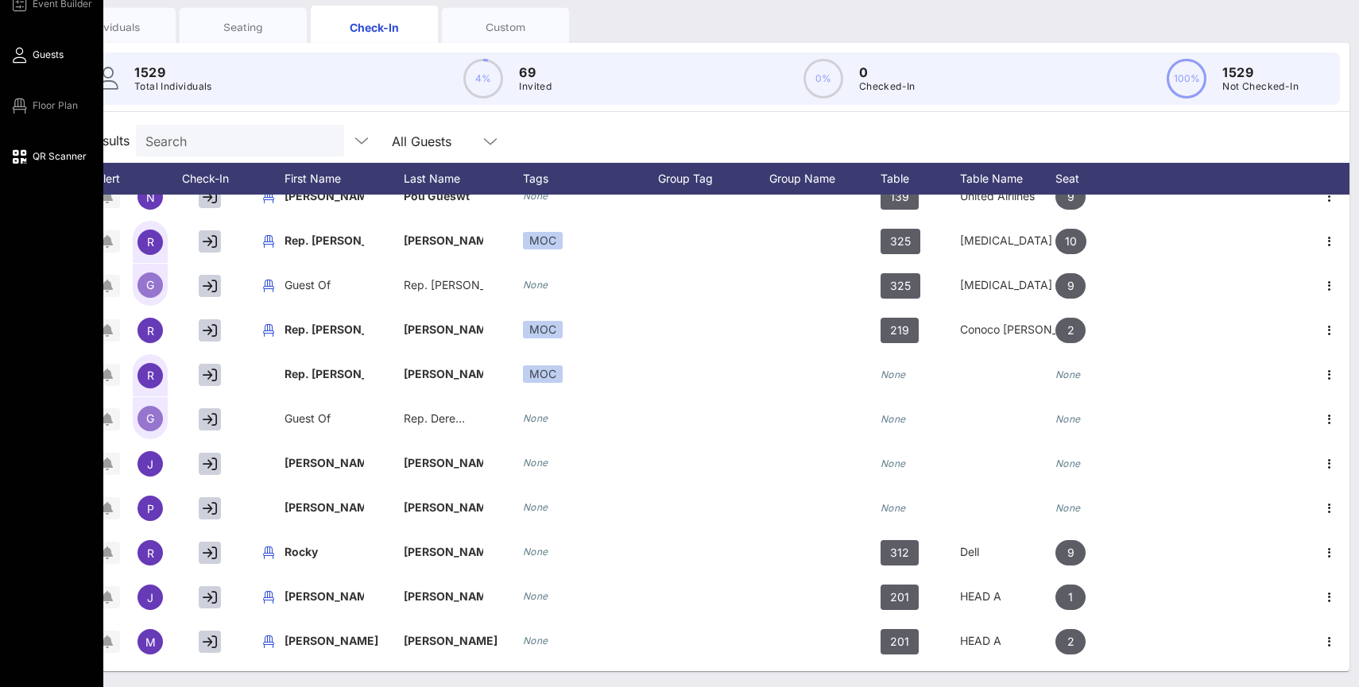
click at [16, 156] on icon at bounding box center [20, 157] width 20 height 2
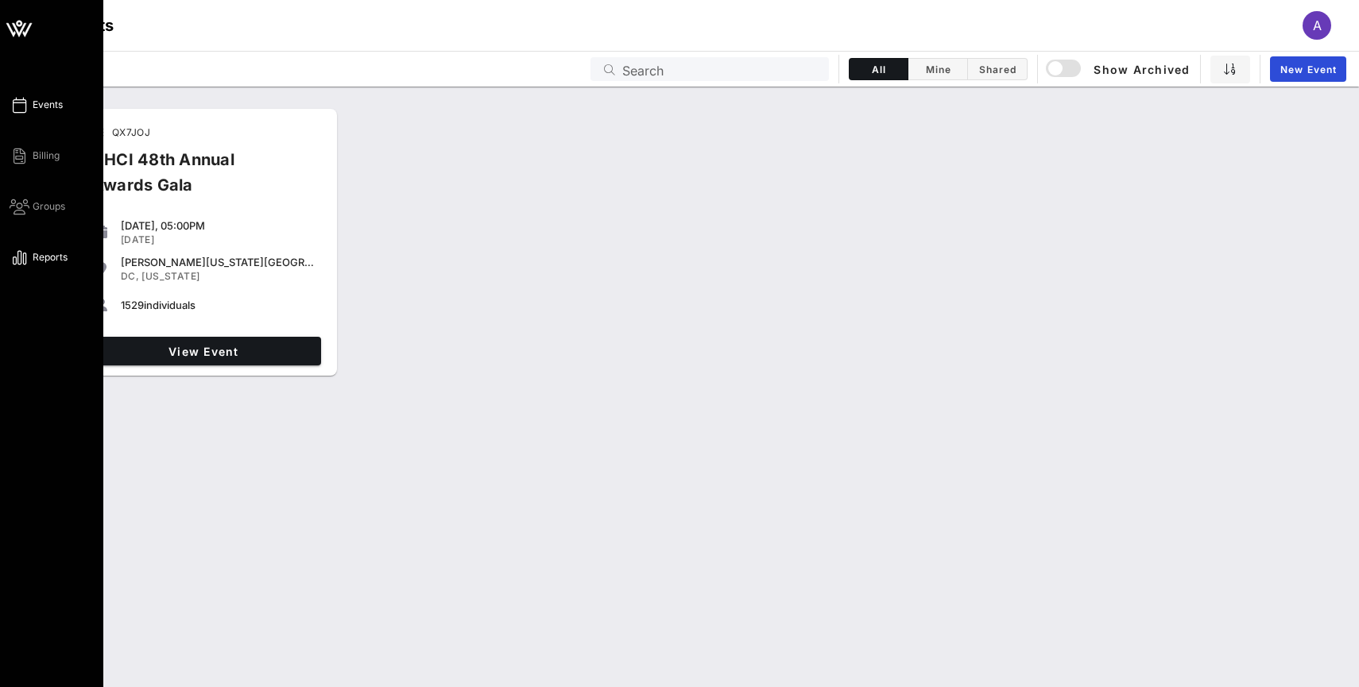
click at [54, 260] on span "Reports" at bounding box center [50, 257] width 35 height 14
